Goal: Transaction & Acquisition: Purchase product/service

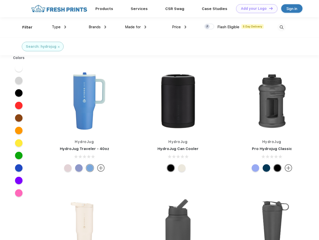
click at [255, 9] on link "Add your Logo Design Tool" at bounding box center [256, 8] width 41 height 9
click at [0, 0] on div "Design Tool" at bounding box center [0, 0] width 0 height 0
click at [268, 8] on link "Add your Logo Design Tool" at bounding box center [256, 8] width 41 height 9
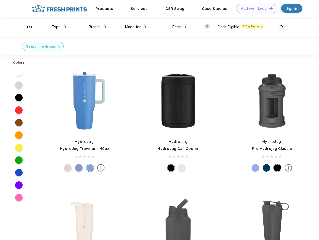
click at [24, 27] on div "Filter" at bounding box center [27, 28] width 10 height 6
click at [59, 27] on span "Type" at bounding box center [56, 27] width 9 height 5
click at [97, 27] on span "Brands" at bounding box center [95, 27] width 12 height 5
click at [136, 27] on span "Made for" at bounding box center [133, 27] width 16 height 5
click at [179, 27] on span "Price" at bounding box center [176, 27] width 9 height 5
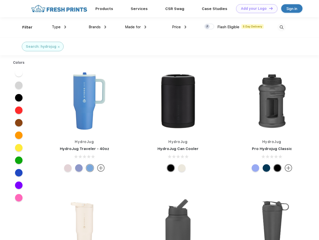
click at [209, 27] on div at bounding box center [209, 27] width 10 height 6
click at [207, 27] on input "checkbox" at bounding box center [205, 25] width 3 height 3
click at [281, 27] on img at bounding box center [281, 27] width 8 height 8
